Goal: Check status: Check status

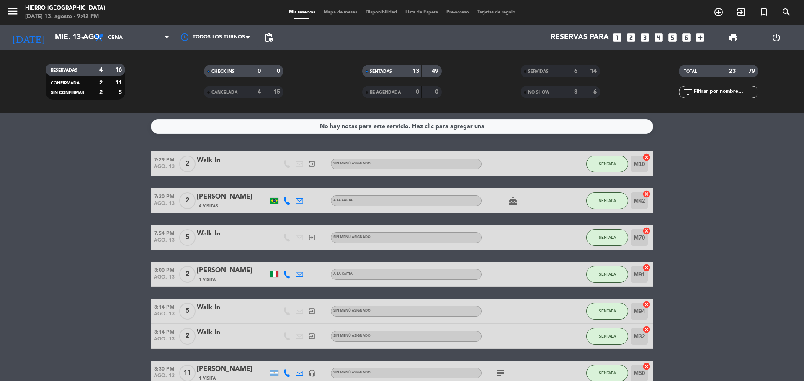
click at [538, 66] on div "SERVIDAS 6 14" at bounding box center [560, 71] width 80 height 13
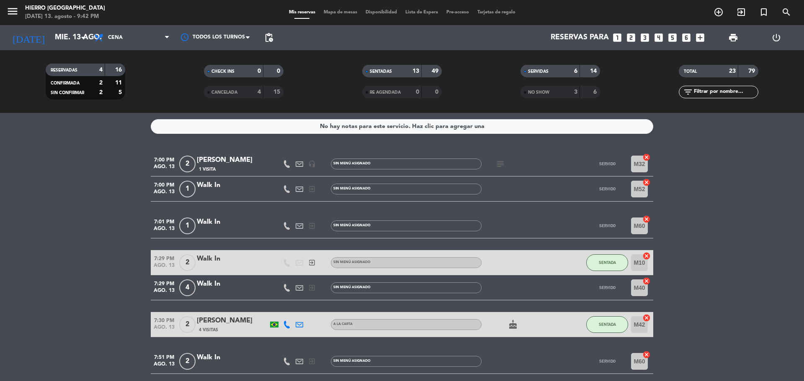
click at [503, 167] on icon "subject" at bounding box center [500, 164] width 10 height 10
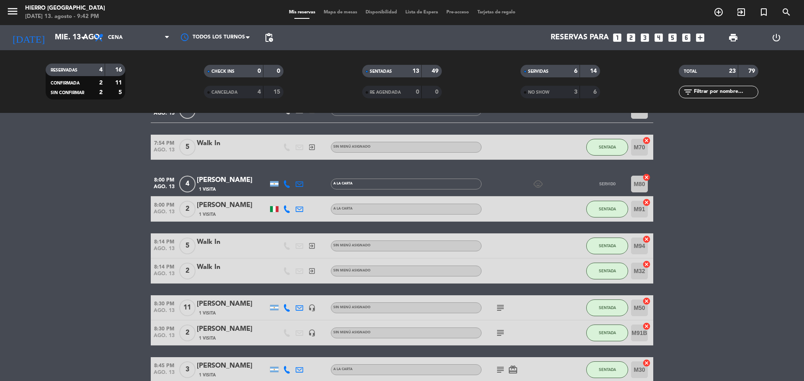
scroll to position [377, 0]
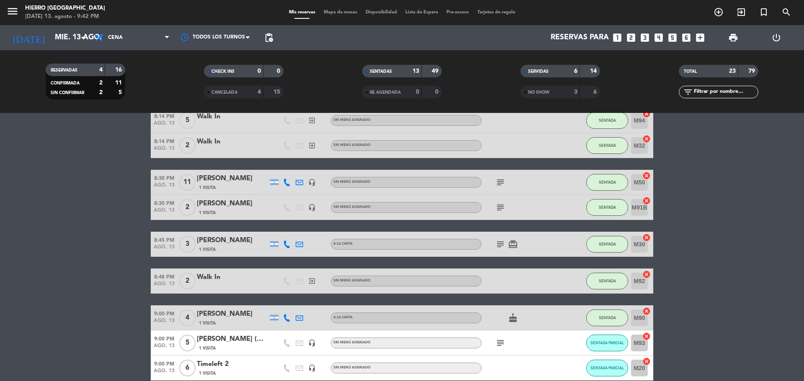
click at [496, 177] on icon "subject" at bounding box center [500, 182] width 10 height 10
click at [502, 205] on icon "subject" at bounding box center [500, 208] width 10 height 10
click at [499, 179] on icon "subject" at bounding box center [500, 182] width 10 height 10
click at [500, 203] on icon "subject" at bounding box center [500, 208] width 10 height 10
click at [499, 244] on icon "subject" at bounding box center [500, 244] width 10 height 10
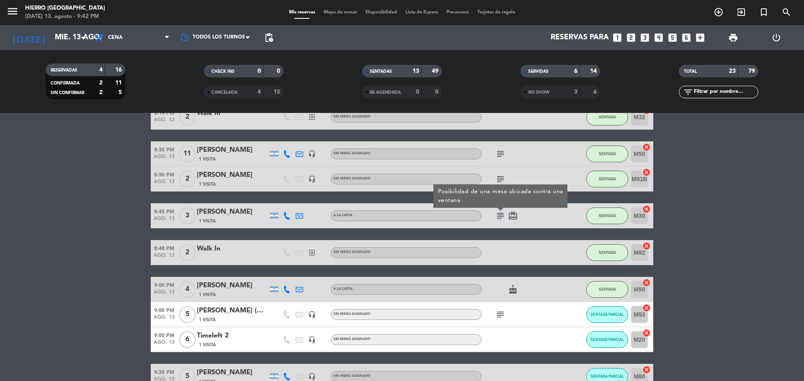
scroll to position [419, 0]
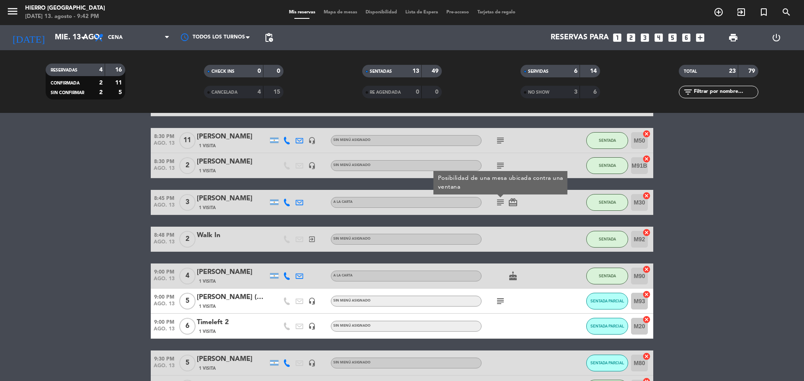
click at [500, 302] on icon "subject" at bounding box center [500, 301] width 10 height 10
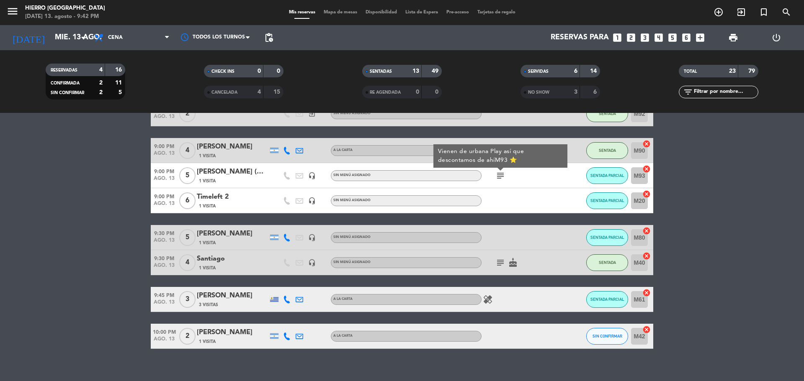
scroll to position [554, 0]
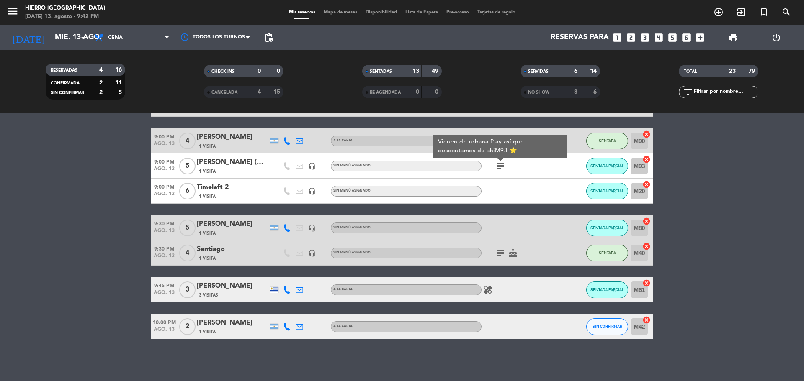
click at [501, 257] on icon "subject" at bounding box center [500, 253] width 10 height 10
